Goal: Find specific page/section: Find specific page/section

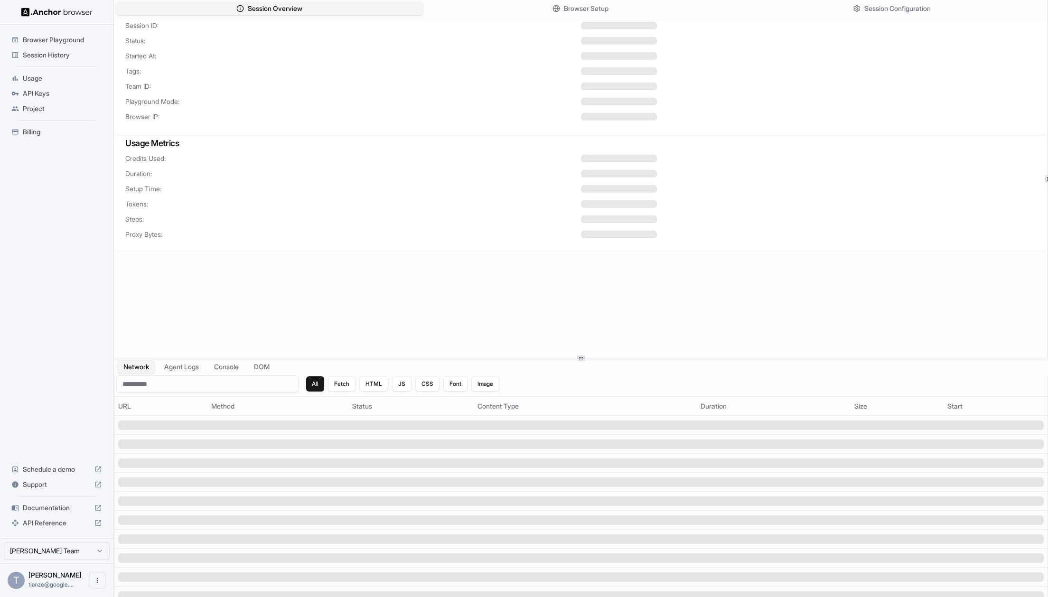
click at [47, 57] on span "Session History" at bounding box center [62, 54] width 79 height 9
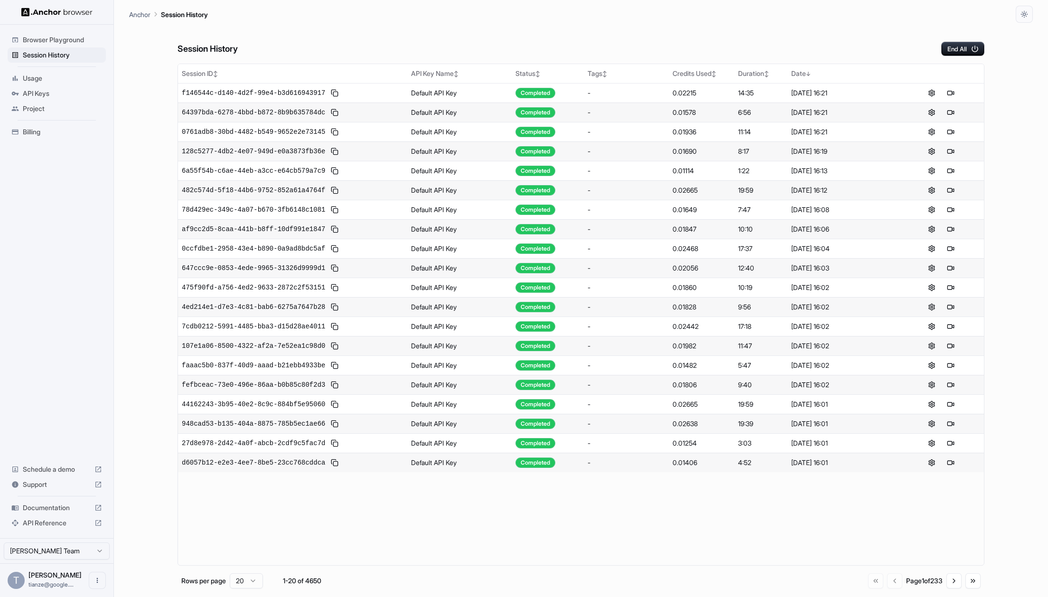
click at [72, 551] on html "Browser Playground Session History Usage API Keys Project Billing Schedule a de…" at bounding box center [524, 298] width 1048 height 597
click at [943, 99] on button at bounding box center [941, 92] width 11 height 11
click at [50, 130] on div "Billing" at bounding box center [57, 131] width 98 height 15
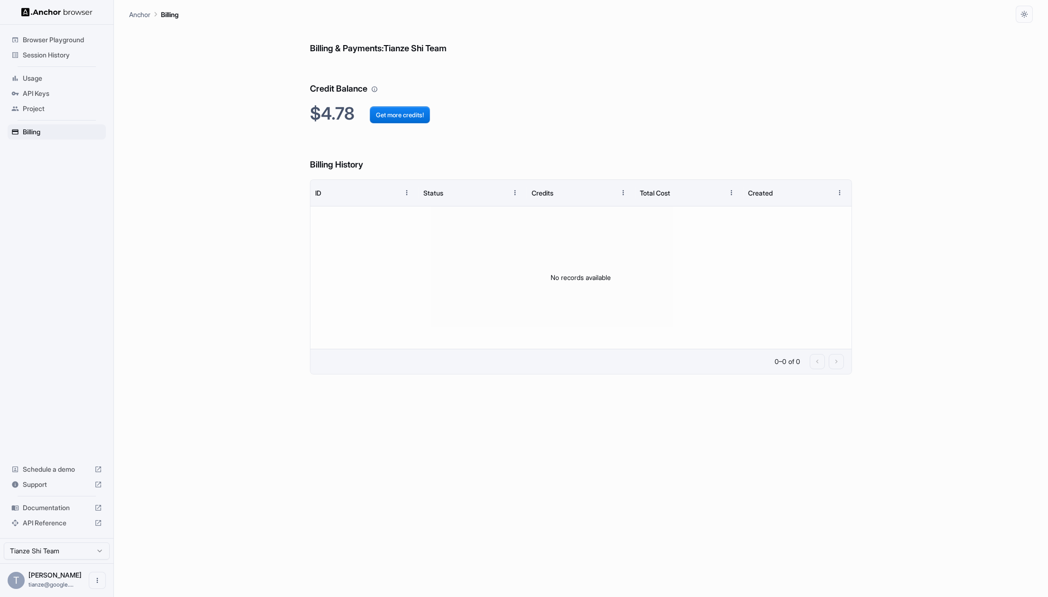
click at [45, 58] on span "Session History" at bounding box center [62, 54] width 79 height 9
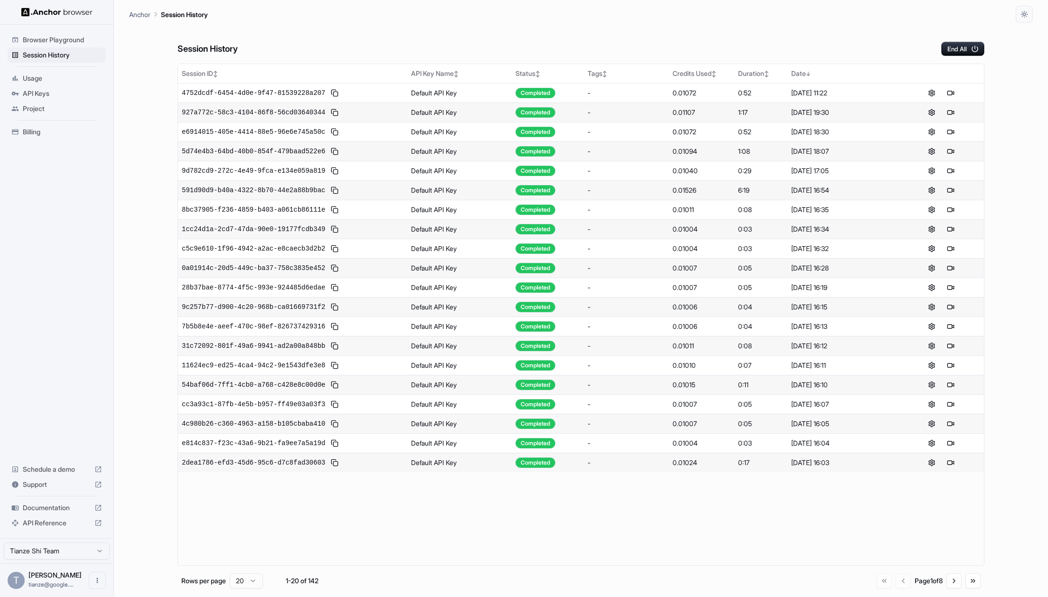
click at [37, 137] on span "Billing" at bounding box center [62, 131] width 79 height 9
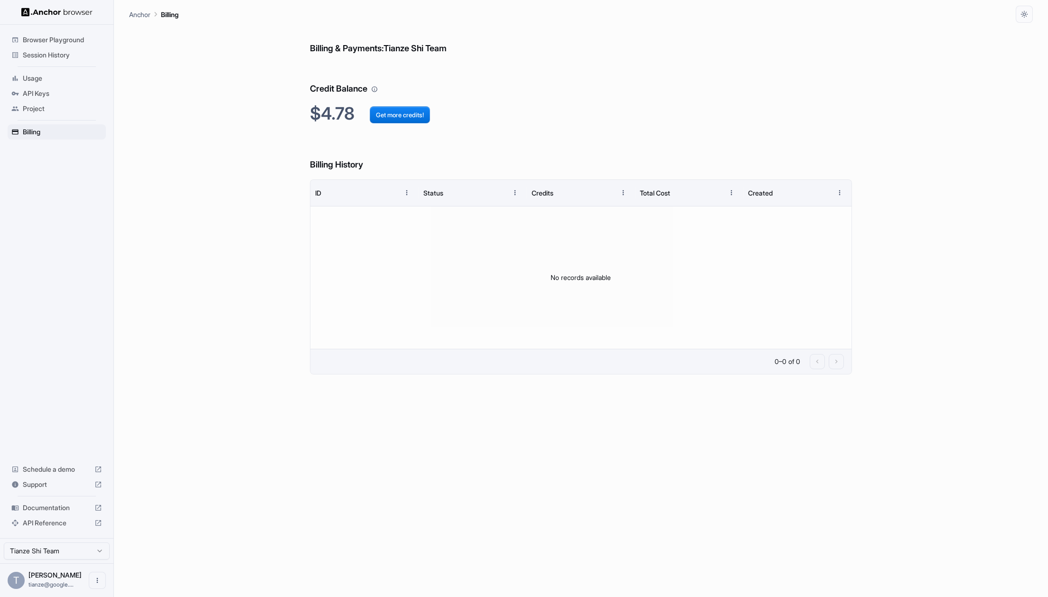
click at [59, 56] on span "Session History" at bounding box center [62, 54] width 79 height 9
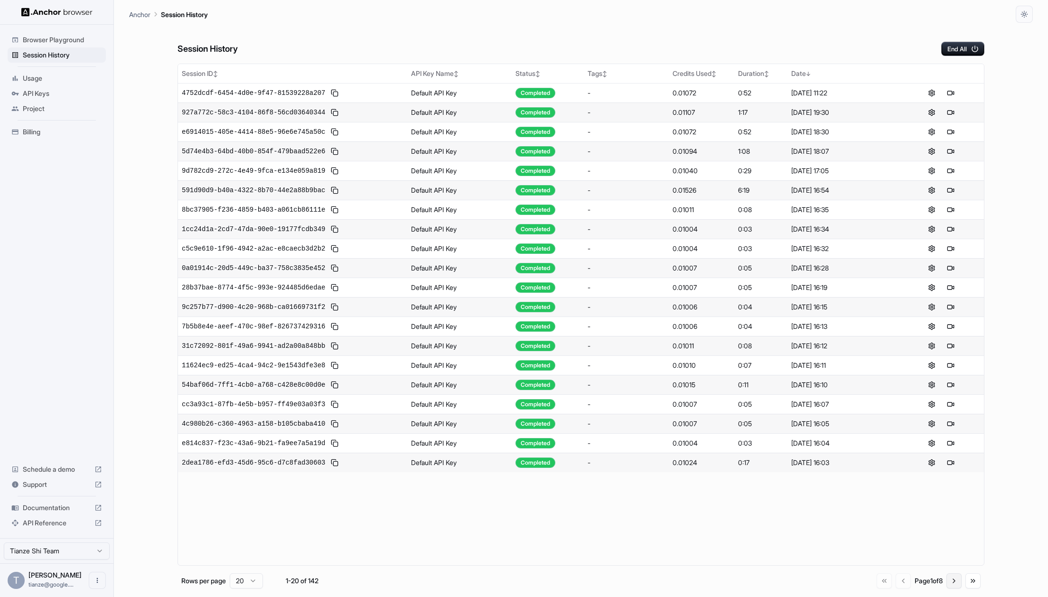
click at [957, 584] on button "Go to next page" at bounding box center [954, 581] width 15 height 15
click at [895, 585] on button "Go to previous page" at bounding box center [902, 581] width 15 height 15
click at [945, 99] on button at bounding box center [941, 92] width 11 height 11
click at [943, 99] on button at bounding box center [941, 92] width 11 height 11
click at [67, 503] on span "Documentation" at bounding box center [57, 507] width 68 height 9
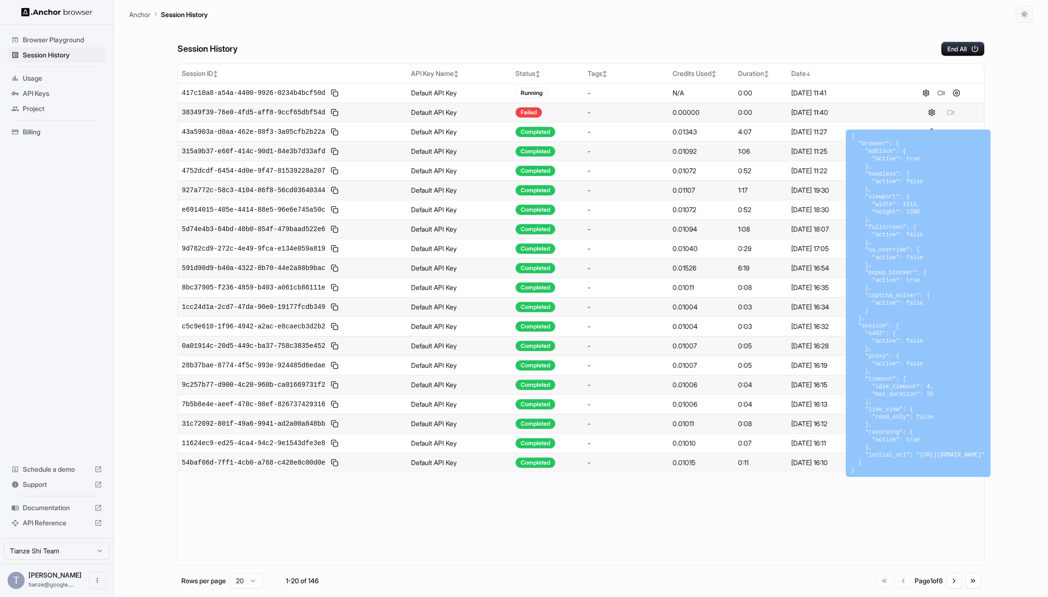
click at [930, 118] on button at bounding box center [931, 112] width 11 height 11
click at [674, 15] on div "Anchor Session History" at bounding box center [581, 11] width 904 height 23
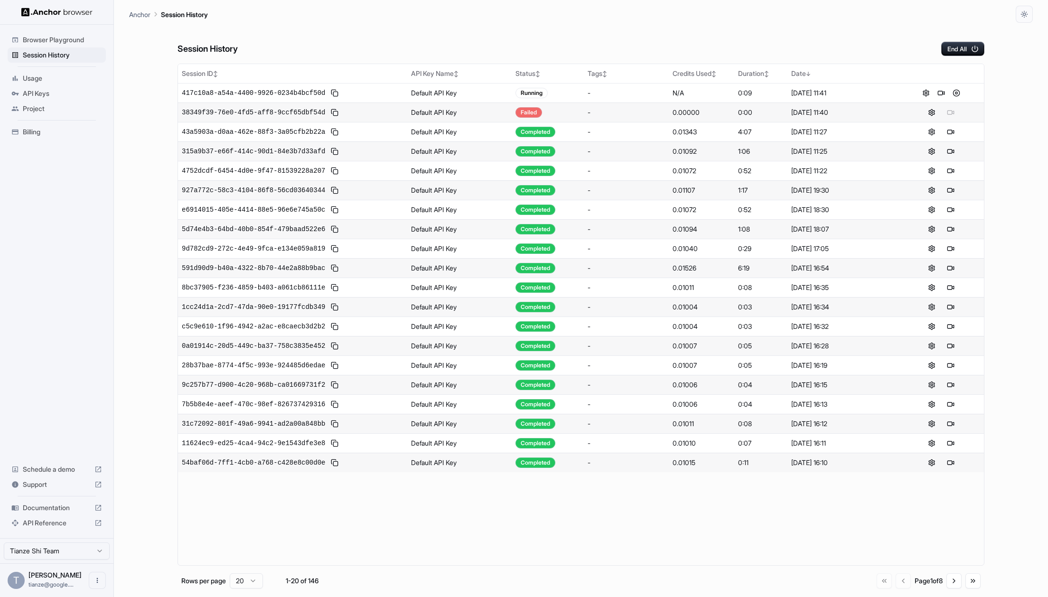
click at [528, 118] on div "Failed" at bounding box center [529, 112] width 27 height 10
click at [536, 118] on div "Failed" at bounding box center [529, 112] width 27 height 10
click at [941, 99] on button at bounding box center [941, 92] width 11 height 11
click at [95, 482] on icon at bounding box center [98, 485] width 6 height 6
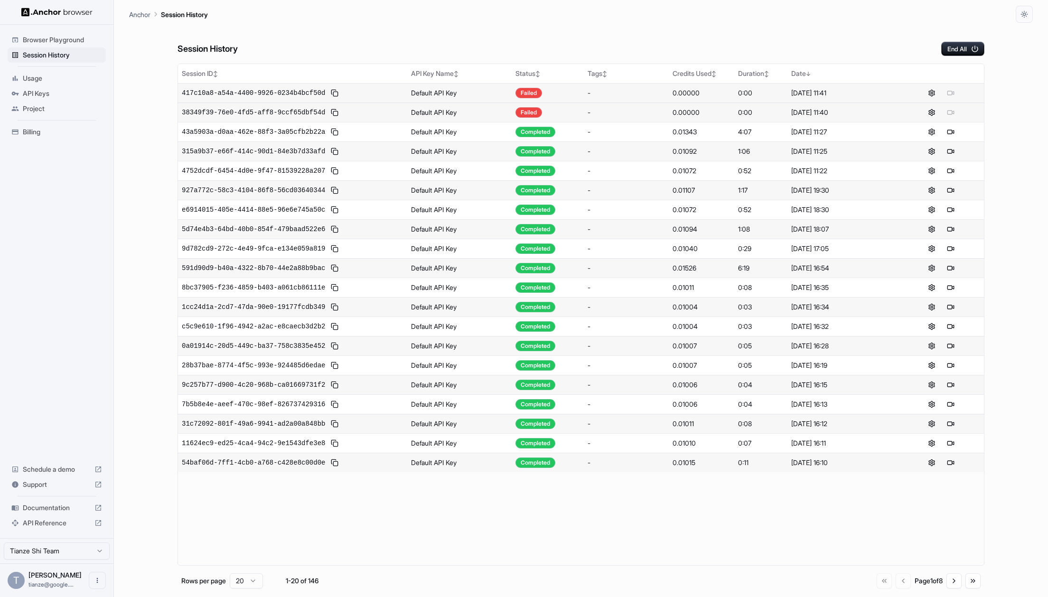
click at [55, 297] on div "Browser Playground Session History Usage API Keys Project Billing Schedule a de…" at bounding box center [56, 282] width 113 height 514
click at [100, 505] on icon at bounding box center [98, 508] width 6 height 6
click at [941, 99] on button at bounding box center [941, 92] width 11 height 11
click at [960, 118] on button at bounding box center [956, 112] width 11 height 11
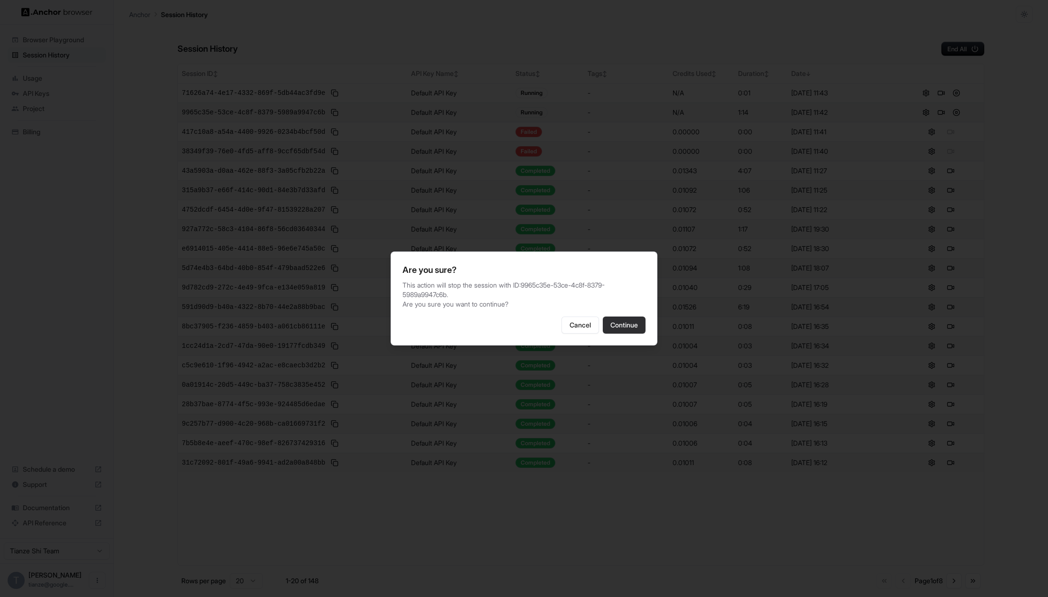
click at [646, 334] on button "Continue" at bounding box center [624, 325] width 43 height 17
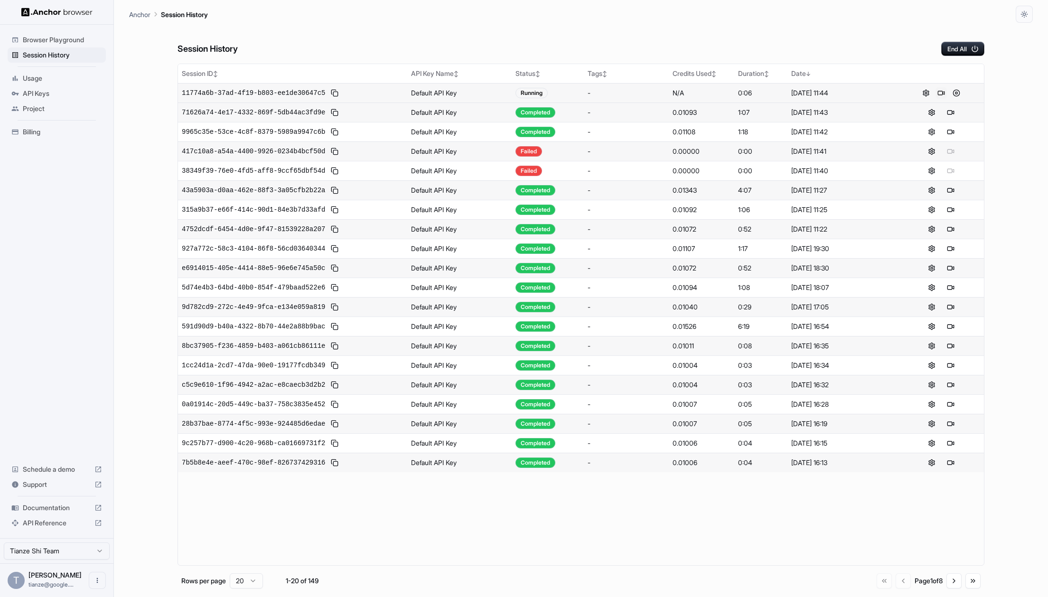
click at [946, 99] on button at bounding box center [941, 92] width 11 height 11
click at [940, 99] on button at bounding box center [941, 92] width 11 height 11
click at [98, 522] on icon at bounding box center [98, 523] width 8 height 8
click at [817, 37] on div "Session History End All" at bounding box center [581, 39] width 807 height 33
click at [943, 98] on button at bounding box center [941, 92] width 11 height 11
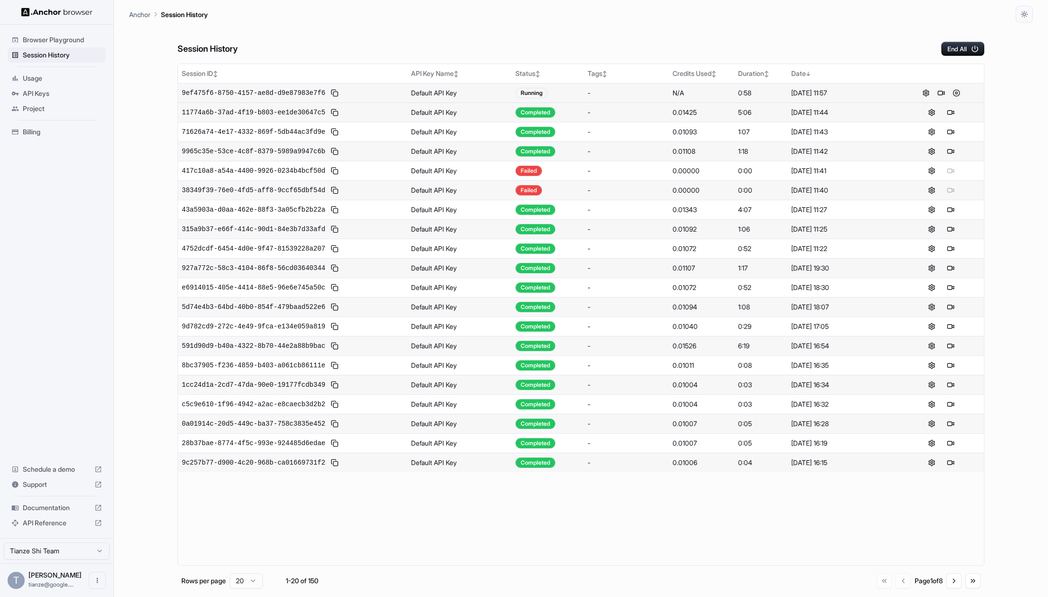
click at [962, 99] on button at bounding box center [956, 92] width 11 height 11
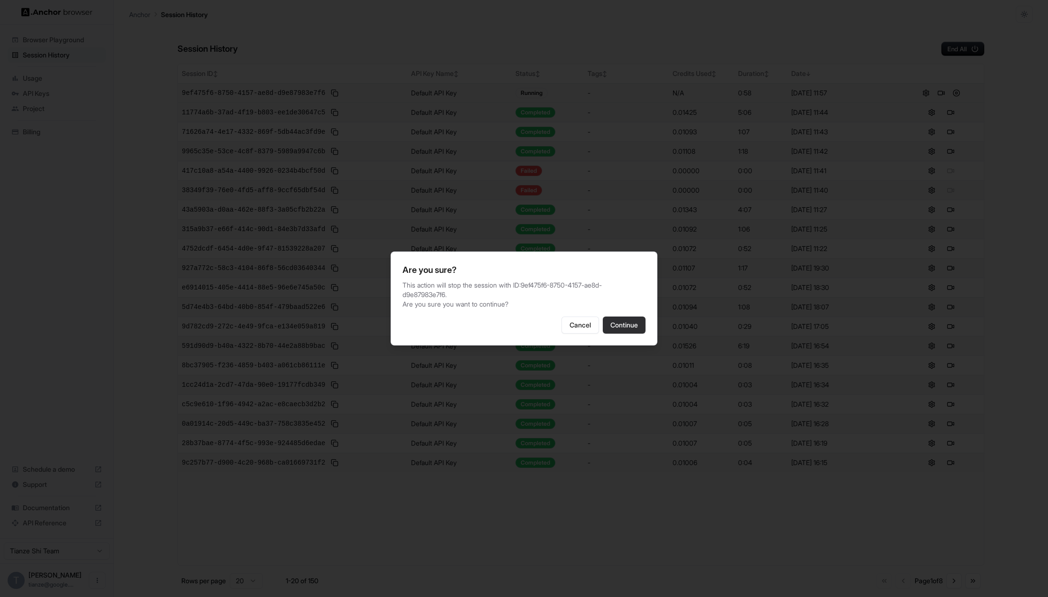
click at [646, 333] on button "Continue" at bounding box center [624, 325] width 43 height 17
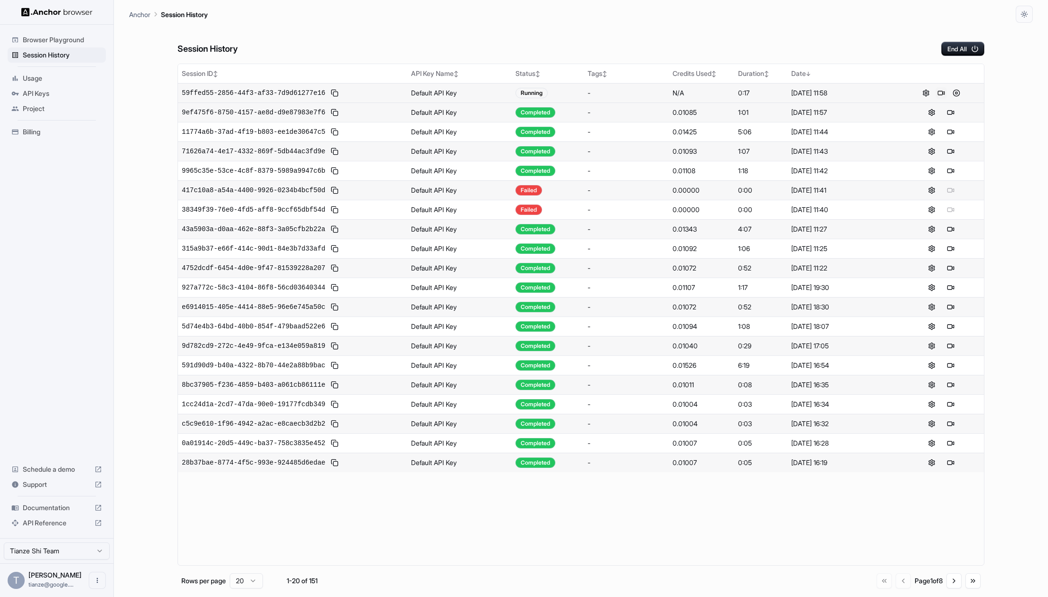
click at [942, 99] on button at bounding box center [941, 92] width 11 height 11
click at [961, 99] on button at bounding box center [956, 92] width 11 height 11
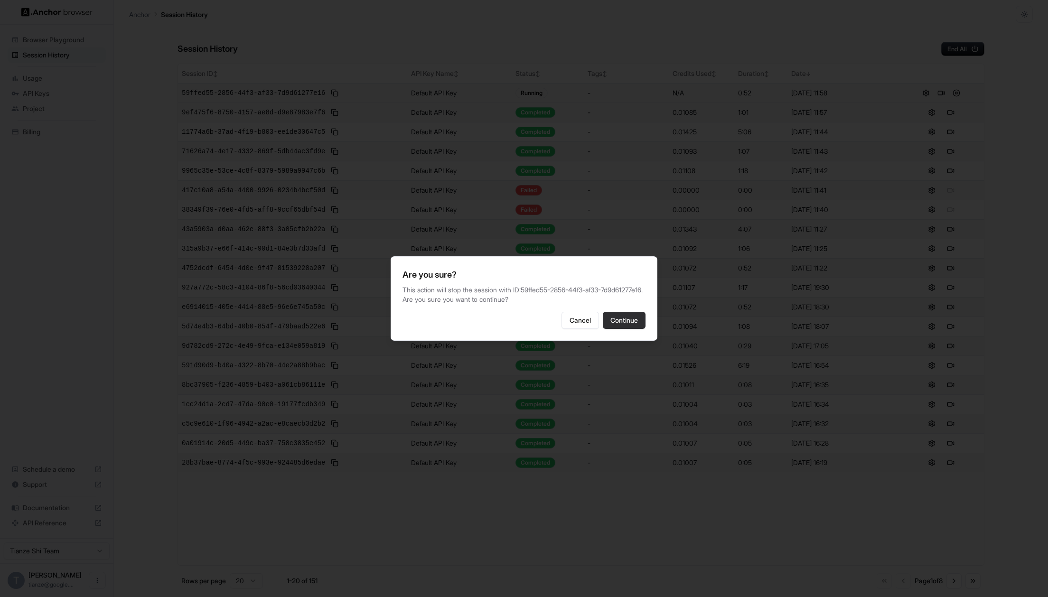
click at [644, 329] on button "Continue" at bounding box center [624, 320] width 43 height 17
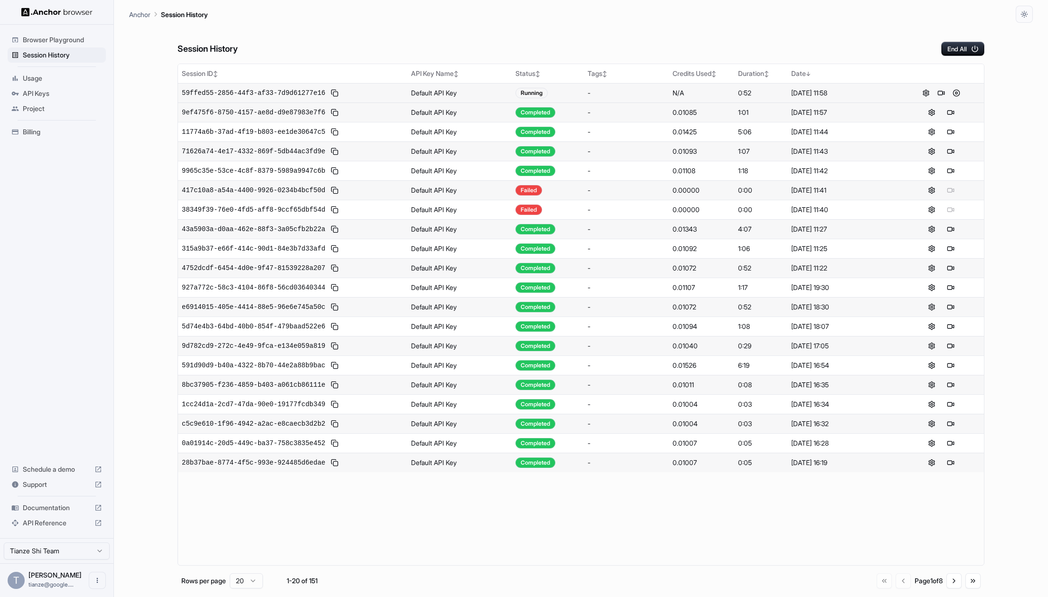
click at [97, 505] on icon at bounding box center [98, 508] width 6 height 6
click at [942, 93] on button at bounding box center [941, 92] width 11 height 11
click at [962, 99] on button at bounding box center [956, 92] width 11 height 11
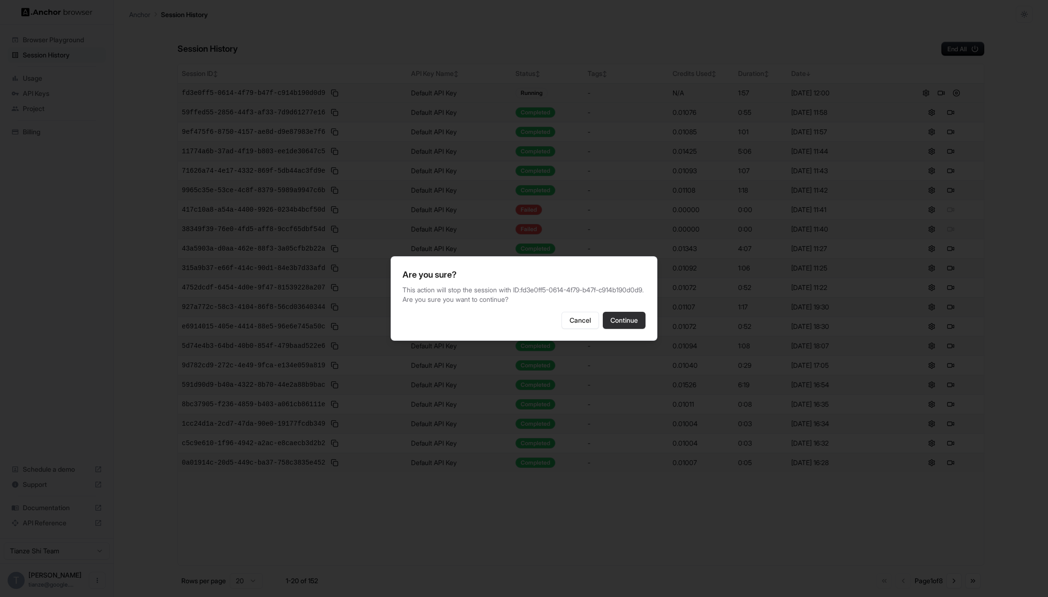
click at [629, 329] on button "Continue" at bounding box center [624, 320] width 43 height 17
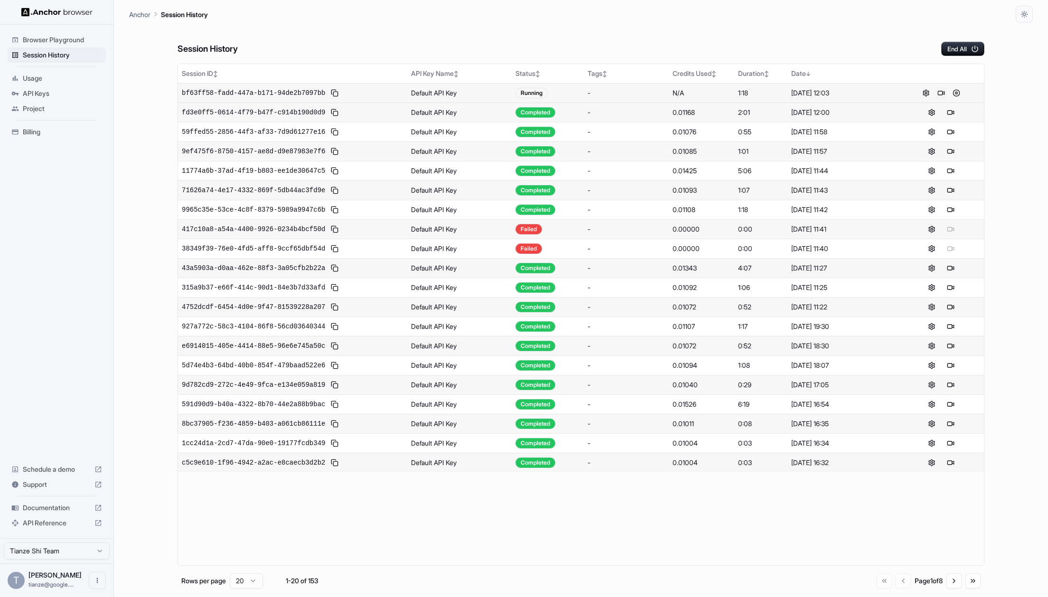
click at [945, 99] on button at bounding box center [941, 92] width 11 height 11
click at [959, 99] on button at bounding box center [956, 92] width 11 height 11
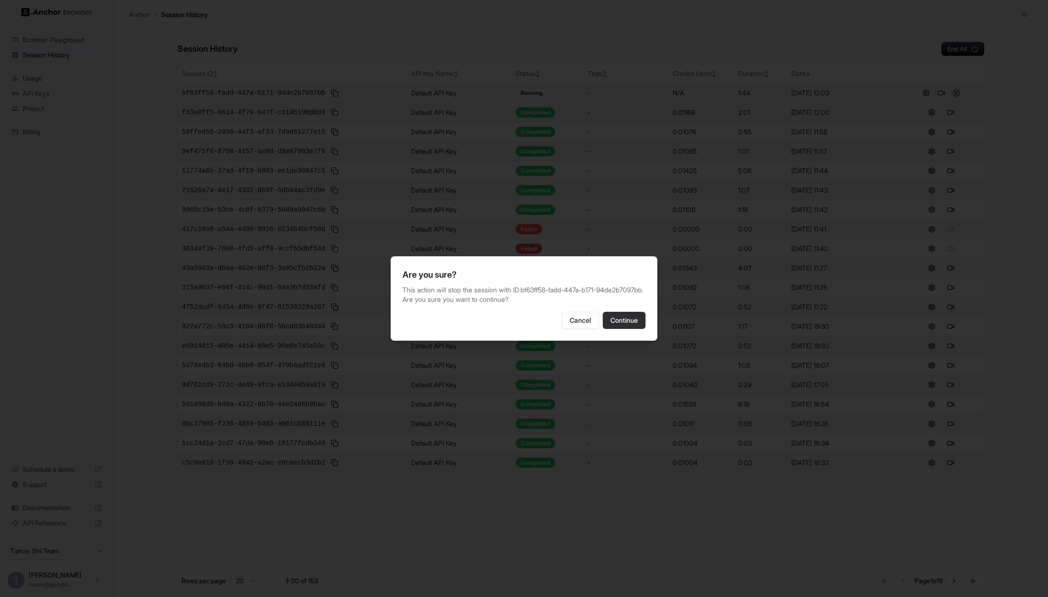
click at [635, 329] on button "Continue" at bounding box center [624, 320] width 43 height 17
